Goal: Transaction & Acquisition: Purchase product/service

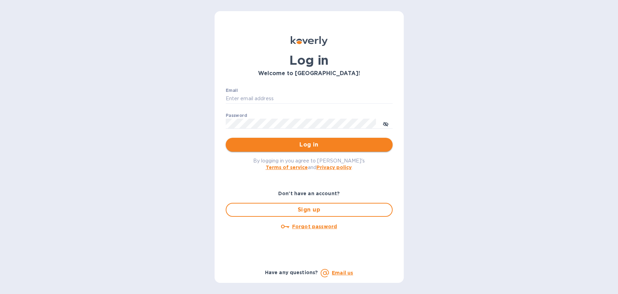
type input "[EMAIL_ADDRESS][DOMAIN_NAME]"
click at [333, 150] on button "Log in" at bounding box center [309, 145] width 167 height 14
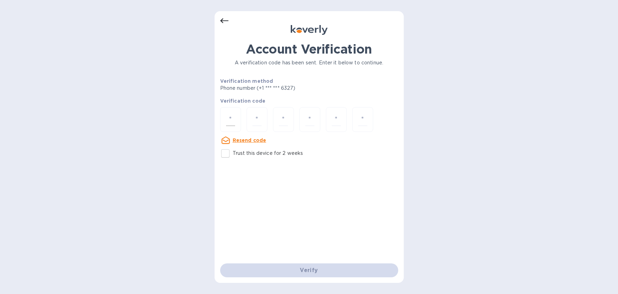
click at [230, 118] on input "number" at bounding box center [230, 119] width 9 height 13
type input "1"
type input "7"
type input "4"
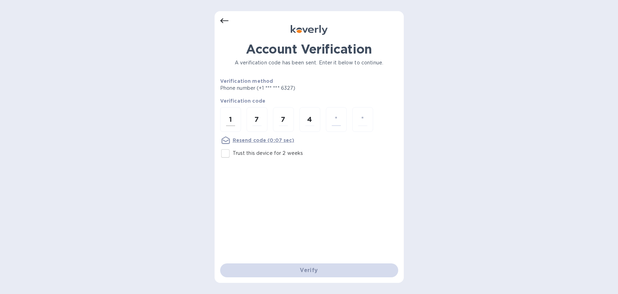
type input "9"
type input "3"
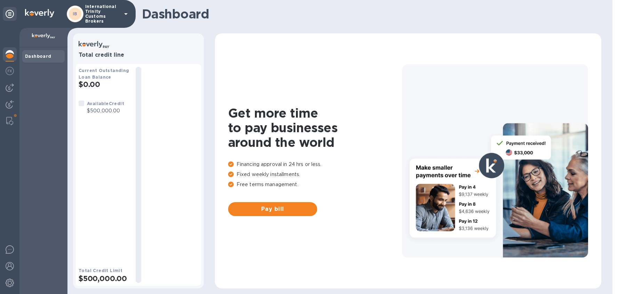
click at [56, 99] on div "Dashboard" at bounding box center [43, 170] width 48 height 246
click at [7, 87] on img at bounding box center [10, 87] width 8 height 8
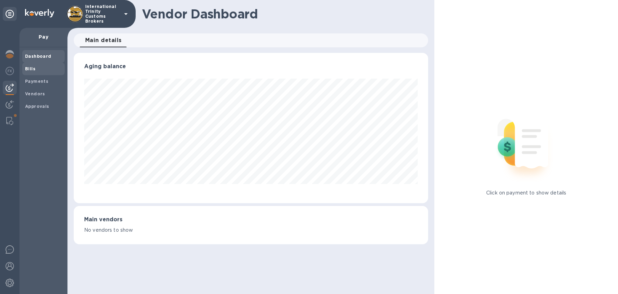
scroll to position [150, 355]
click at [34, 71] on b "Bills" at bounding box center [30, 68] width 10 height 5
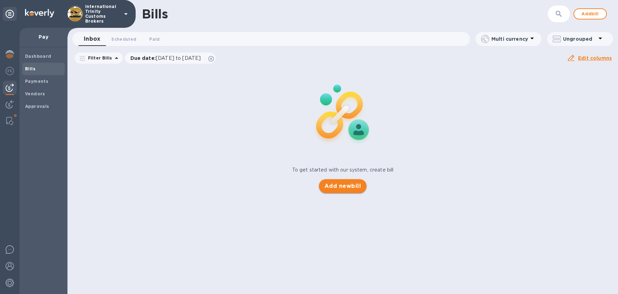
click at [353, 189] on span "Add new bill" at bounding box center [342, 186] width 36 height 8
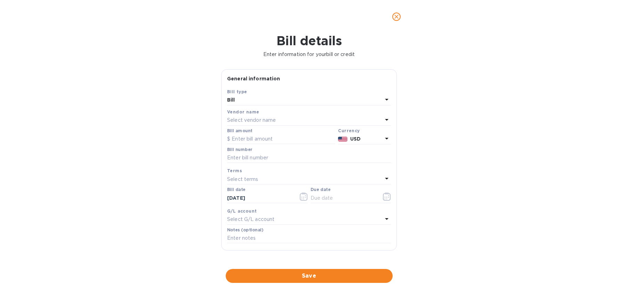
click at [244, 116] on div "Select vendor name" at bounding box center [304, 120] width 155 height 10
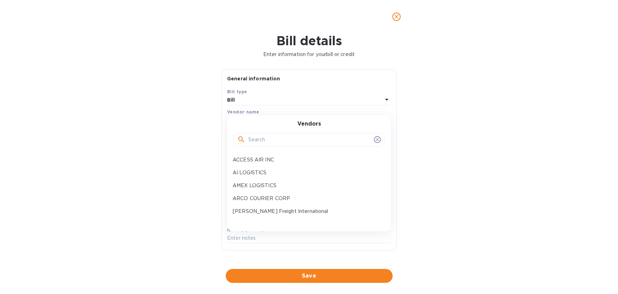
click at [414, 74] on div "Bill details Enter information for your bill or credit General information Save…" at bounding box center [309, 163] width 618 height 260
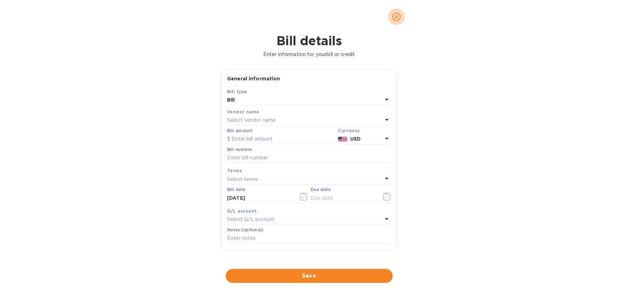
click at [395, 17] on icon "close" at bounding box center [396, 17] width 4 height 4
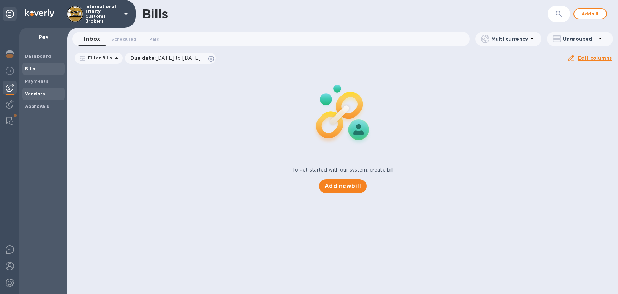
click at [33, 91] on b "Vendors" at bounding box center [35, 93] width 20 height 5
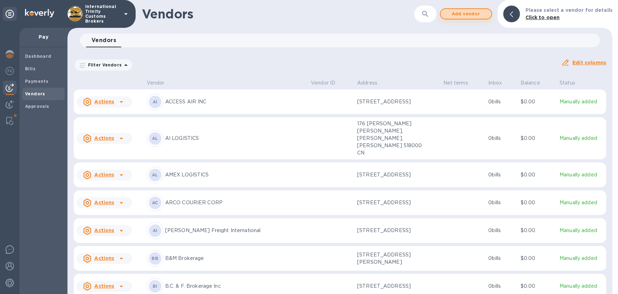
click at [468, 12] on span "Add vendor" at bounding box center [466, 14] width 40 height 8
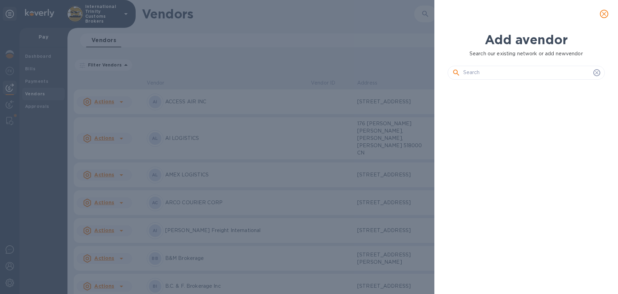
scroll to position [185, 160]
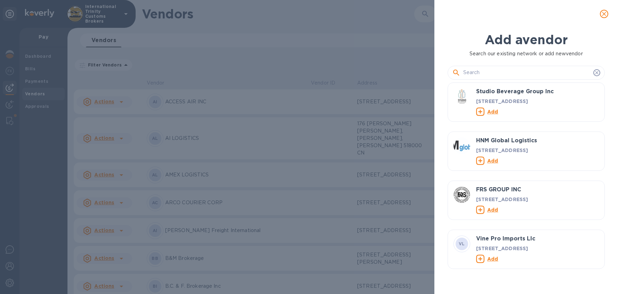
click at [476, 76] on input "text" at bounding box center [526, 72] width 127 height 10
click at [478, 66] on div at bounding box center [525, 73] width 157 height 14
click at [476, 72] on input "text" at bounding box center [526, 72] width 127 height 10
type input "l"
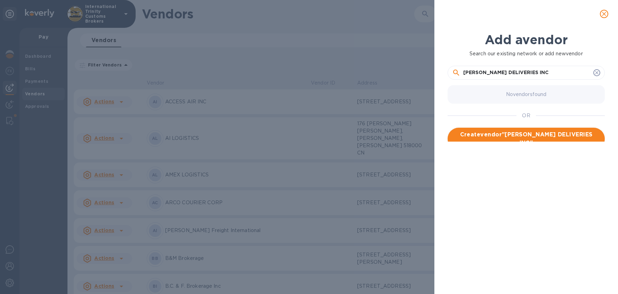
type input "[PERSON_NAME] DELIVERIES INC"
click at [503, 135] on span "Create vendor " [PERSON_NAME] DELIVERIES INC "" at bounding box center [526, 138] width 146 height 17
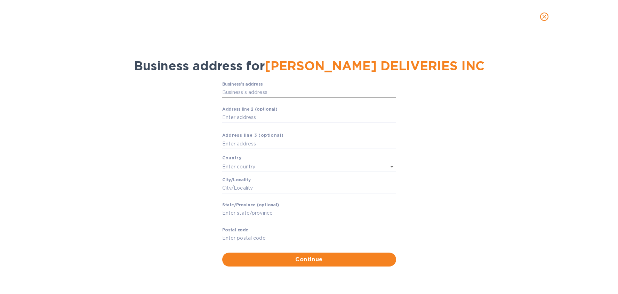
click at [254, 95] on input "Business’s аddress" at bounding box center [309, 92] width 174 height 10
paste input "[STREET_ADDRESS]"
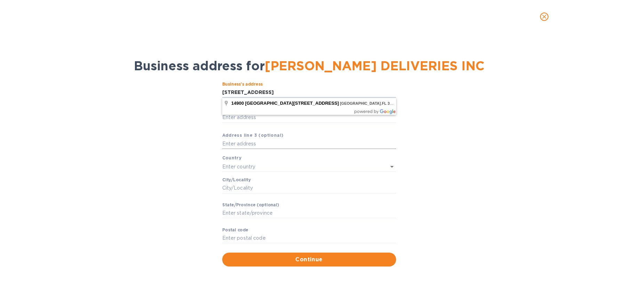
click at [267, 142] on input "text" at bounding box center [309, 144] width 174 height 10
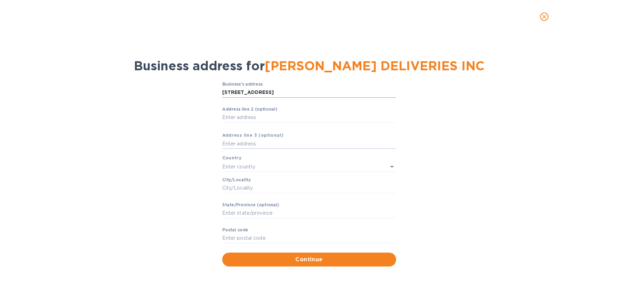
click at [277, 90] on input "[STREET_ADDRESS]" at bounding box center [309, 92] width 174 height 10
type input "[STREET_ADDRESS]"
type input "[GEOGRAPHIC_DATA]"
type input "FL"
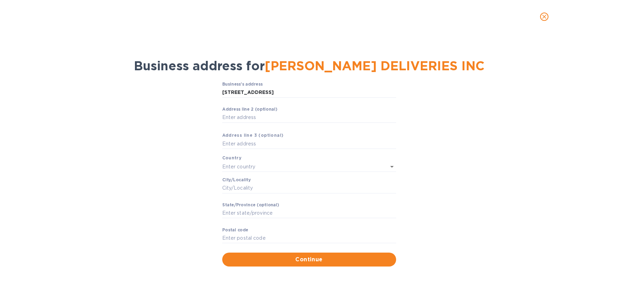
type input "33018"
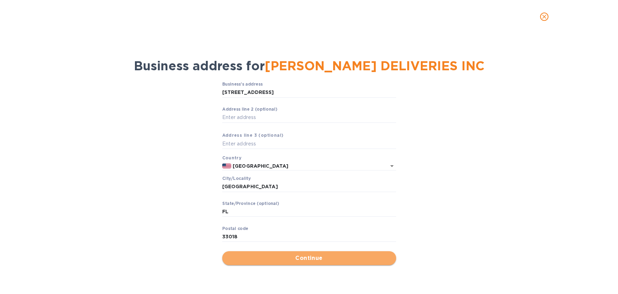
click at [324, 257] on span "Continue" at bounding box center [309, 258] width 163 height 8
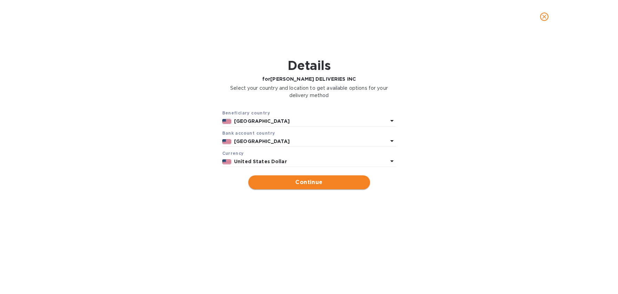
click at [297, 185] on span "Continue" at bounding box center [309, 182] width 111 height 8
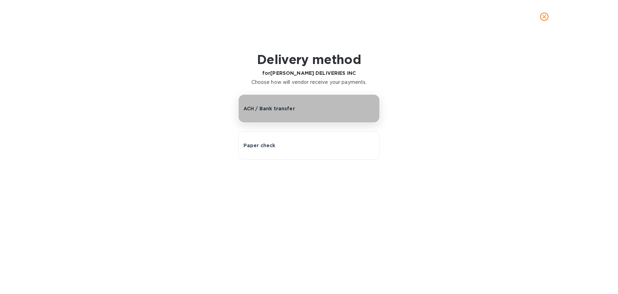
click at [283, 110] on p "ACH / Bank transfer" at bounding box center [268, 108] width 51 height 7
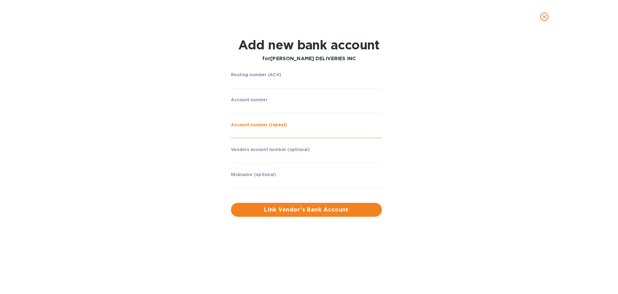
click at [261, 136] on input "string" at bounding box center [306, 133] width 151 height 10
click at [262, 133] on input "string" at bounding box center [306, 133] width 151 height 10
click at [262, 83] on input "string" at bounding box center [306, 83] width 151 height 10
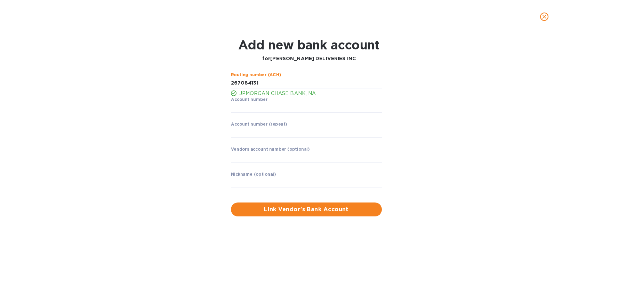
type input "267084131"
click at [266, 107] on input "string" at bounding box center [306, 108] width 151 height 10
type input "4924967841"
click at [269, 133] on input "string" at bounding box center [306, 132] width 151 height 10
type input "4924967841"
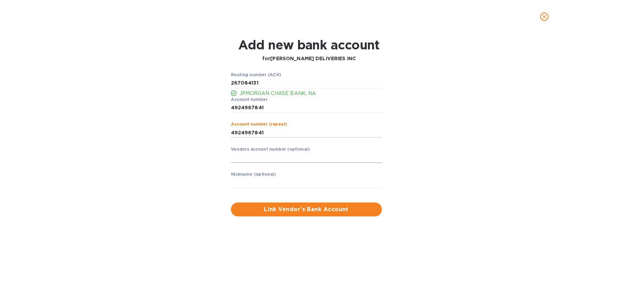
click at [278, 156] on input "text" at bounding box center [306, 157] width 151 height 10
click at [283, 132] on input "string" at bounding box center [306, 132] width 151 height 10
click at [271, 161] on input "text" at bounding box center [306, 157] width 151 height 10
click at [276, 183] on input "text" at bounding box center [306, 182] width 151 height 10
type input "[PERSON_NAME] DELIVER"
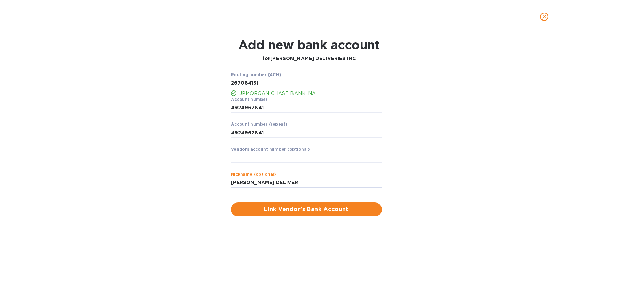
drag, startPoint x: 302, startPoint y: 182, endPoint x: 177, endPoint y: 174, distance: 125.4
click at [186, 176] on div "Routing number (ACH) JPMORGAN CHASE BANK, NA Account number ​ Account number (r…" at bounding box center [309, 144] width 400 height 152
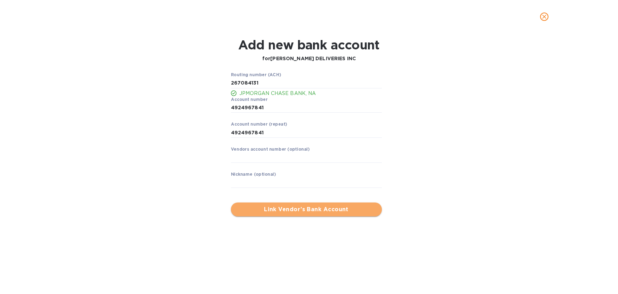
click at [288, 212] on span "Link Vendor’s Bank Account" at bounding box center [306, 209] width 140 height 8
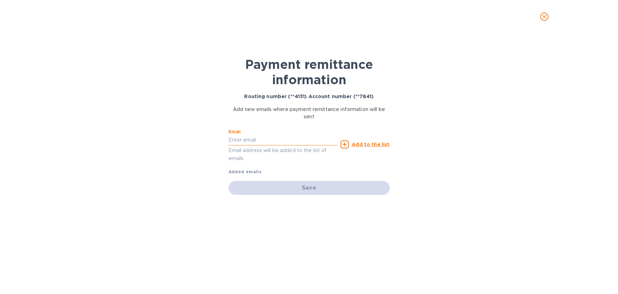
click at [249, 139] on input "text" at bounding box center [282, 140] width 109 height 10
paste input "[EMAIL_ADDRESS][DOMAIN_NAME]"
type input "[EMAIL_ADDRESS][DOMAIN_NAME]"
click at [362, 144] on u "Add to the list" at bounding box center [370, 144] width 38 height 6
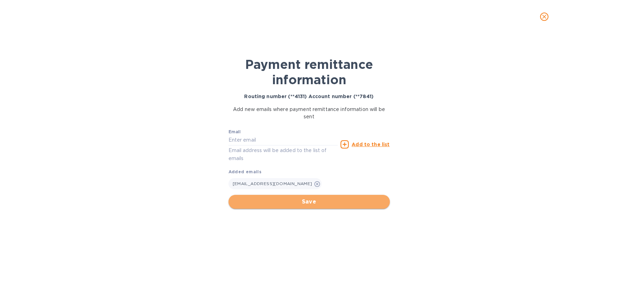
click at [324, 205] on span "Save" at bounding box center [309, 201] width 150 height 8
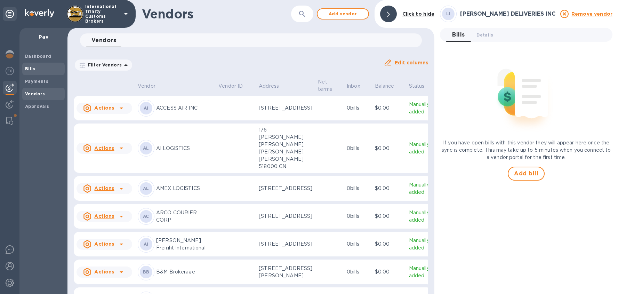
click at [33, 71] on b "Bills" at bounding box center [30, 68] width 10 height 5
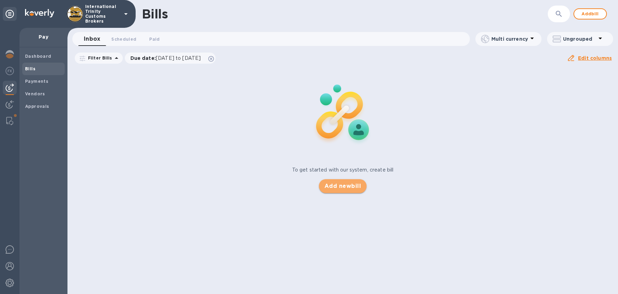
click at [326, 180] on button "Add new bill" at bounding box center [343, 186] width 48 height 14
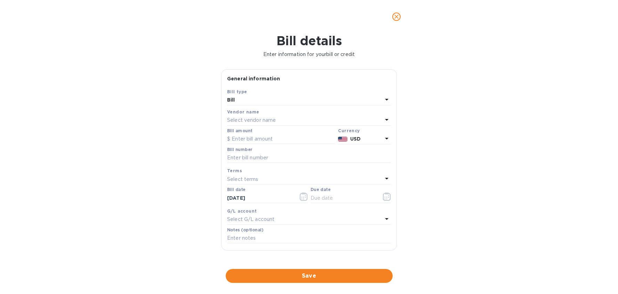
click at [260, 118] on p "Select vendor name" at bounding box center [251, 119] width 49 height 7
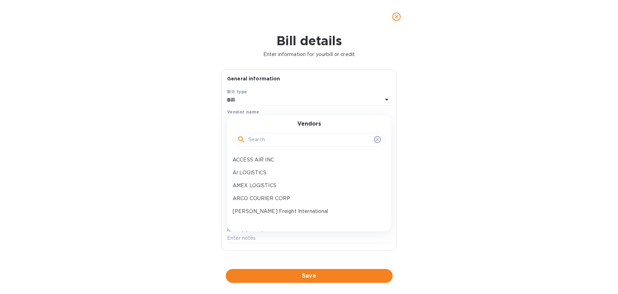
click at [269, 142] on input "text" at bounding box center [309, 140] width 123 height 10
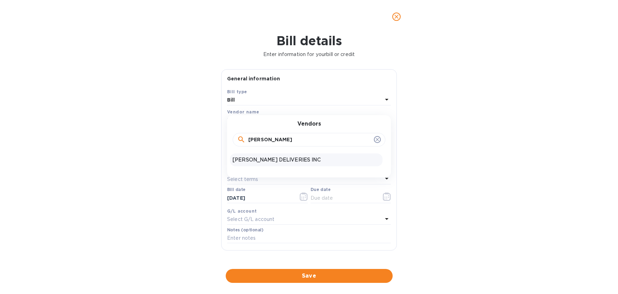
type input "[PERSON_NAME]"
click at [278, 157] on p "[PERSON_NAME] DELIVERIES INC" at bounding box center [306, 159] width 147 height 7
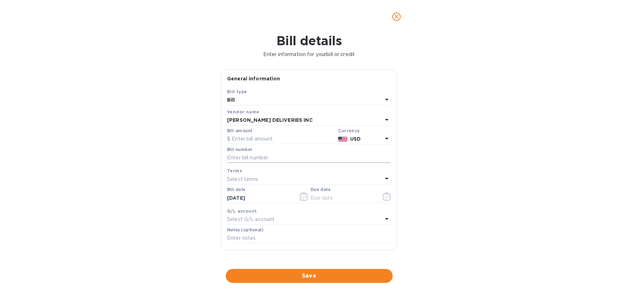
click at [279, 159] on input "text" at bounding box center [309, 158] width 164 height 10
click at [258, 140] on input "text" at bounding box center [281, 139] width 108 height 10
type input "610"
click at [270, 154] on input "text" at bounding box center [309, 158] width 164 height 10
type input "INV LD150696"
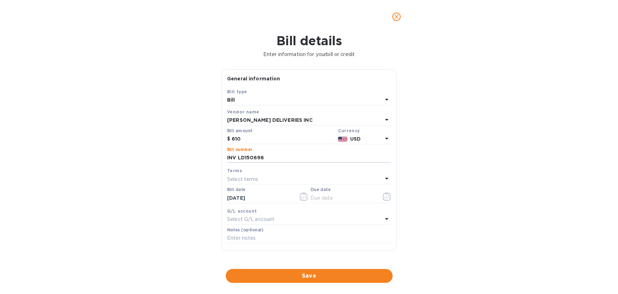
click at [314, 176] on div "Select terms" at bounding box center [304, 179] width 155 height 10
click at [274, 224] on p "Due on receipt" at bounding box center [306, 221] width 147 height 7
type input "[DATE]"
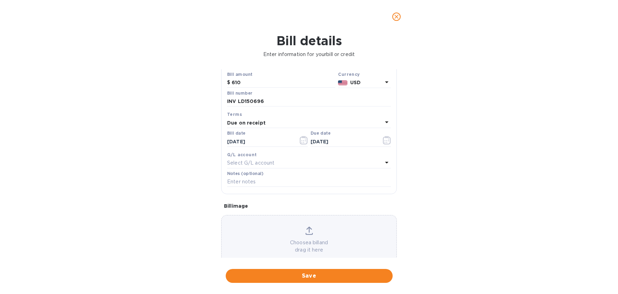
scroll to position [59, 0]
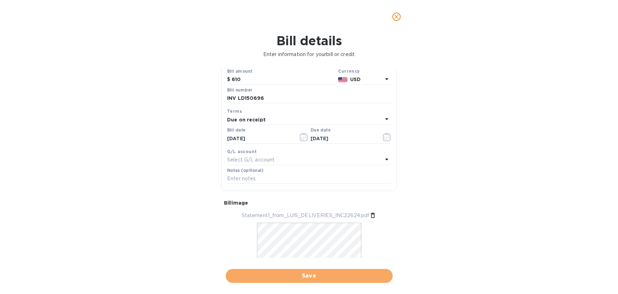
click at [315, 272] on span "Save" at bounding box center [309, 275] width 156 height 8
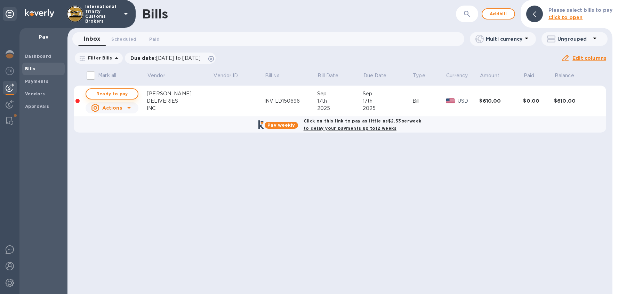
click at [96, 93] on span "Ready to pay" at bounding box center [112, 94] width 40 height 8
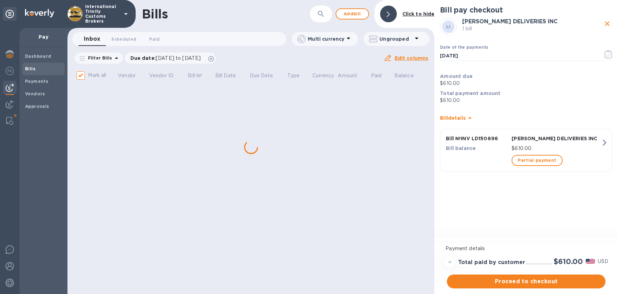
click at [538, 290] on div "Payment details = Total paid by customer $610.00 USD Proceed to checkout" at bounding box center [526, 266] width 184 height 55
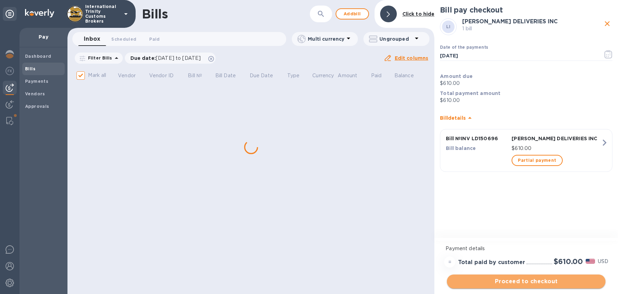
click at [540, 279] on span "Proceed to checkout" at bounding box center [525, 281] width 147 height 8
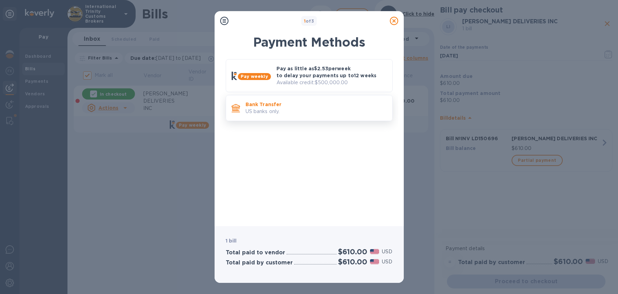
click at [256, 104] on p "Bank Transfer" at bounding box center [315, 104] width 141 height 7
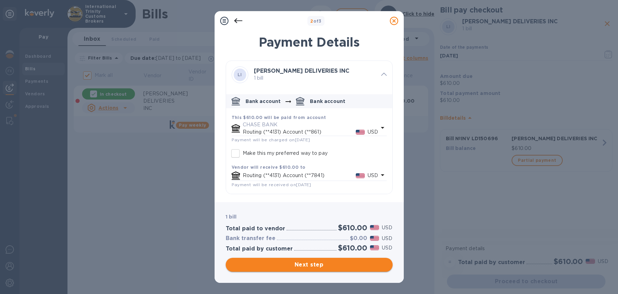
click at [317, 265] on span "Next step" at bounding box center [309, 264] width 156 height 8
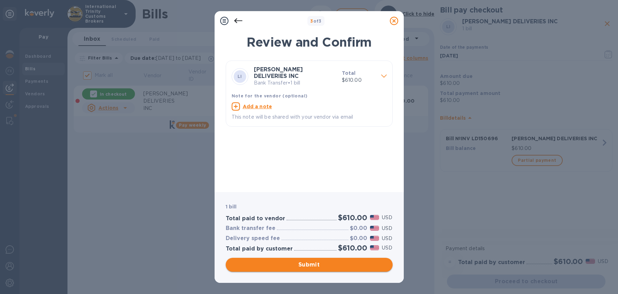
click at [333, 263] on span "Submit" at bounding box center [309, 264] width 156 height 8
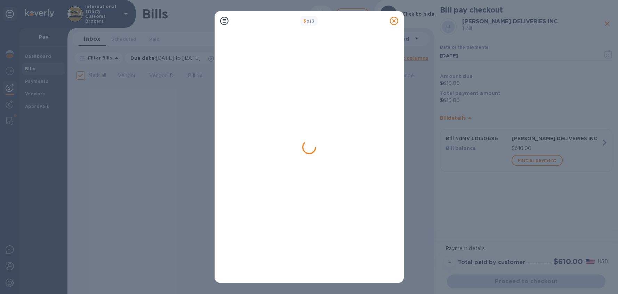
checkbox input "false"
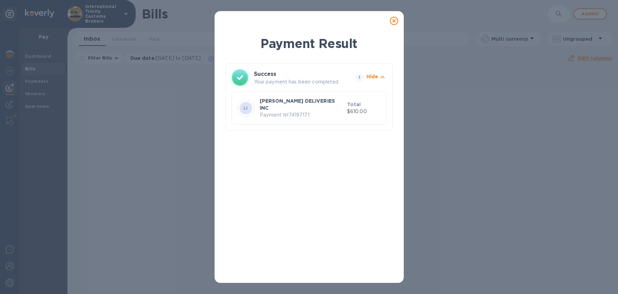
click at [379, 78] on icon "button" at bounding box center [382, 77] width 8 height 8
click at [380, 79] on icon "button" at bounding box center [382, 77] width 8 height 8
click at [295, 101] on p "[PERSON_NAME] DELIVERIES INC" at bounding box center [302, 104] width 84 height 14
click at [394, 22] on icon at bounding box center [394, 21] width 8 height 8
